Goal: Communication & Community: Answer question/provide support

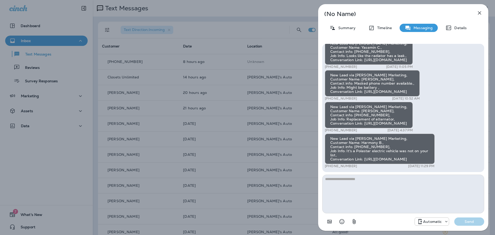
click at [211, 110] on div "(No Name) Summary Timeline Messaging Details New Lead via [PERSON_NAME] Marketi…" at bounding box center [247, 117] width 495 height 235
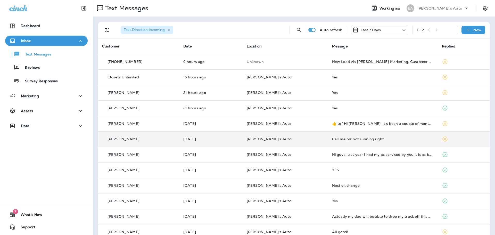
click at [202, 141] on td "[DATE]" at bounding box center [210, 138] width 63 height 15
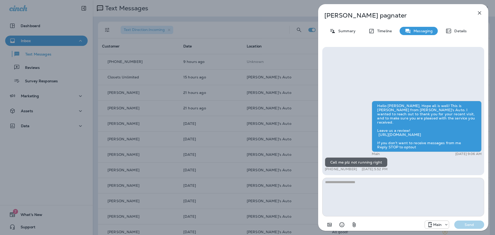
click at [479, 15] on icon "button" at bounding box center [479, 13] width 6 height 6
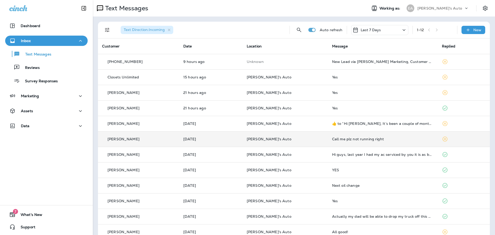
click at [142, 142] on div "[PERSON_NAME]" at bounding box center [138, 138] width 73 height 5
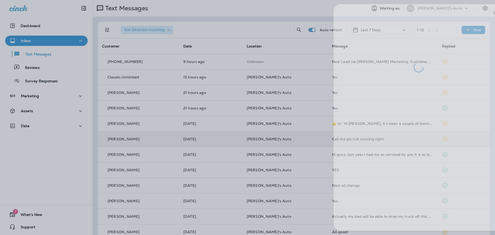
click at [118, 65] on div at bounding box center [262, 117] width 495 height 235
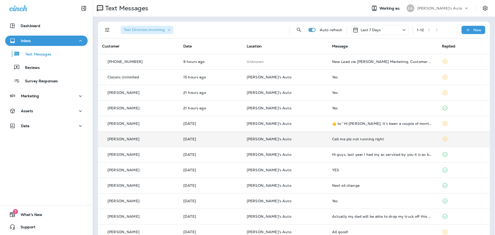
click at [163, 144] on td "[PERSON_NAME]" at bounding box center [138, 138] width 81 height 15
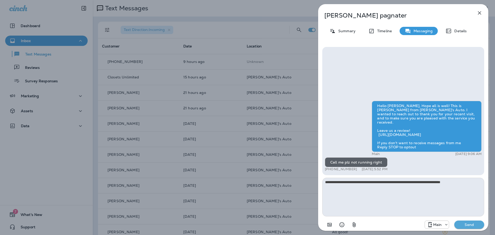
type textarea "**********"
drag, startPoint x: 473, startPoint y: 179, endPoint x: 295, endPoint y: 175, distance: 178.2
click at [295, 175] on div "**********" at bounding box center [247, 117] width 495 height 235
click at [478, 15] on icon "button" at bounding box center [479, 13] width 6 height 6
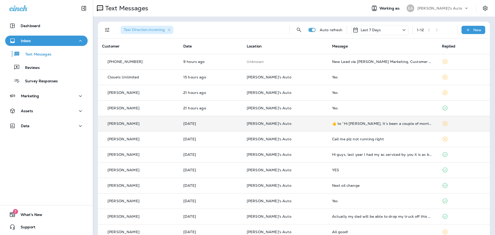
click at [300, 122] on p "[PERSON_NAME]'s Auto" at bounding box center [285, 123] width 77 height 4
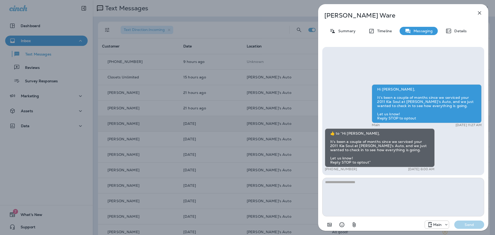
click at [479, 14] on icon "button" at bounding box center [479, 13] width 6 height 6
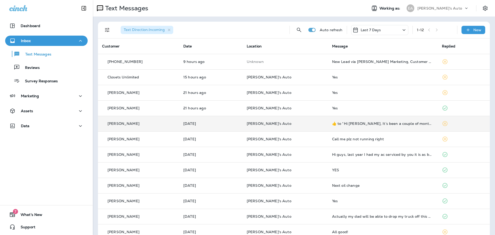
click at [24, 61] on div "Text Messages Reviews Survey Responses" at bounding box center [46, 66] width 82 height 40
click at [31, 66] on p "Reviews" at bounding box center [30, 67] width 20 height 5
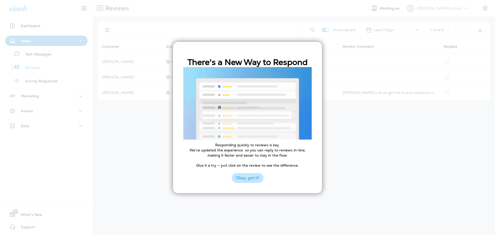
click at [245, 180] on button "Okay, got it!" at bounding box center [248, 178] width 32 height 10
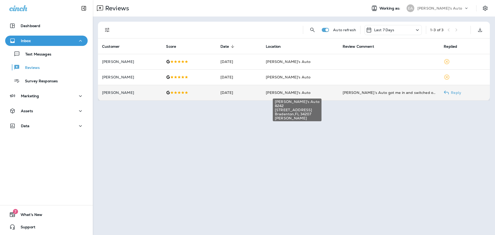
click at [302, 94] on span "[PERSON_NAME]'s Auto" at bounding box center [288, 92] width 45 height 5
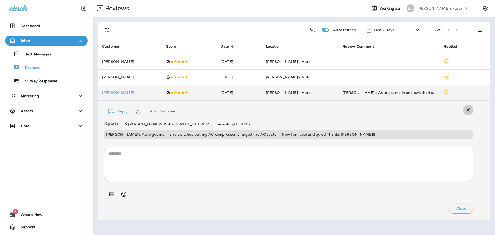
click at [470, 111] on icon "button" at bounding box center [468, 110] width 6 height 6
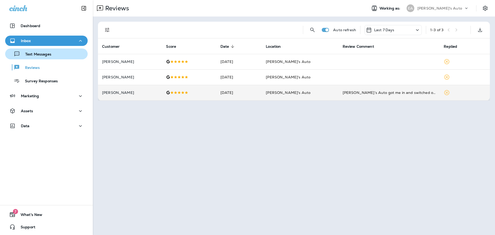
click at [25, 55] on p "Text Messages" at bounding box center [35, 54] width 31 height 5
